Goal: Complete application form: Complete application form

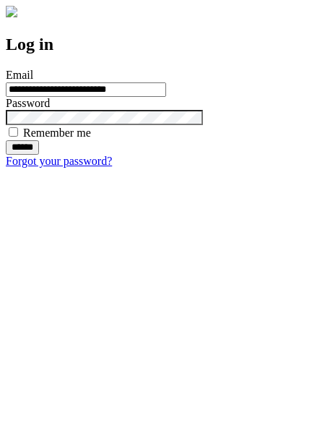
type input "**********"
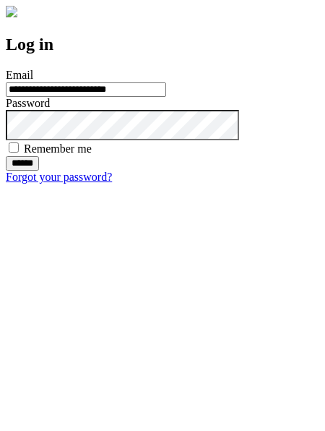
click at [39, 171] on input "******" at bounding box center [22, 163] width 33 height 14
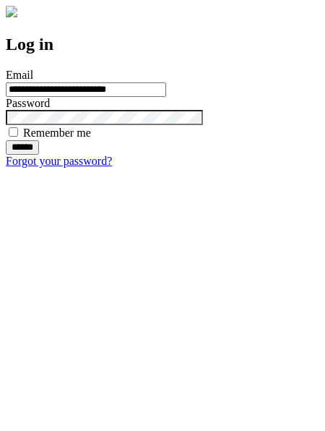
type input "**********"
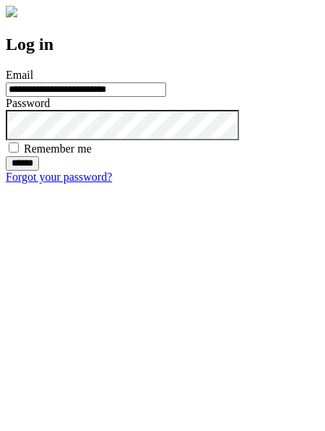
click at [39, 171] on input "******" at bounding box center [22, 163] width 33 height 14
